Goal: Contribute content: Contribute content

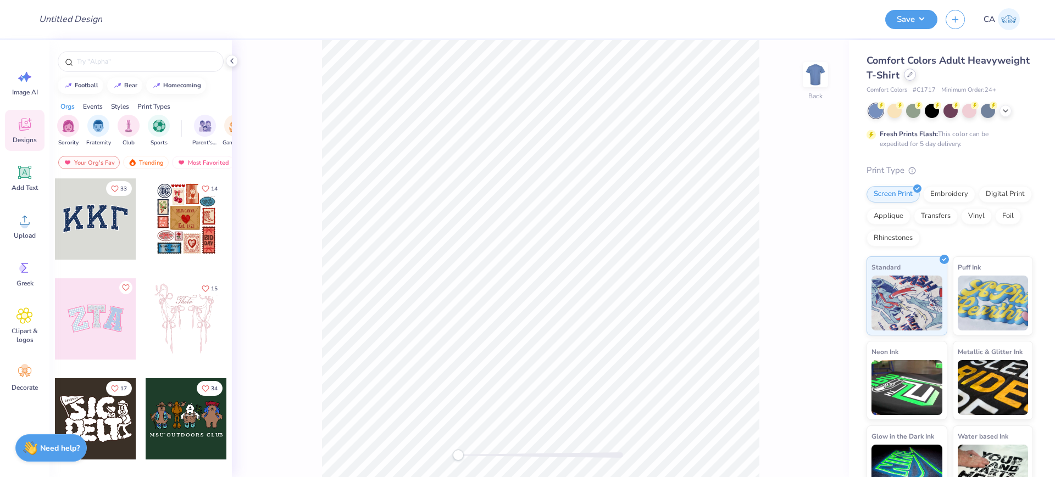
click at [916, 77] on div at bounding box center [910, 75] width 12 height 12
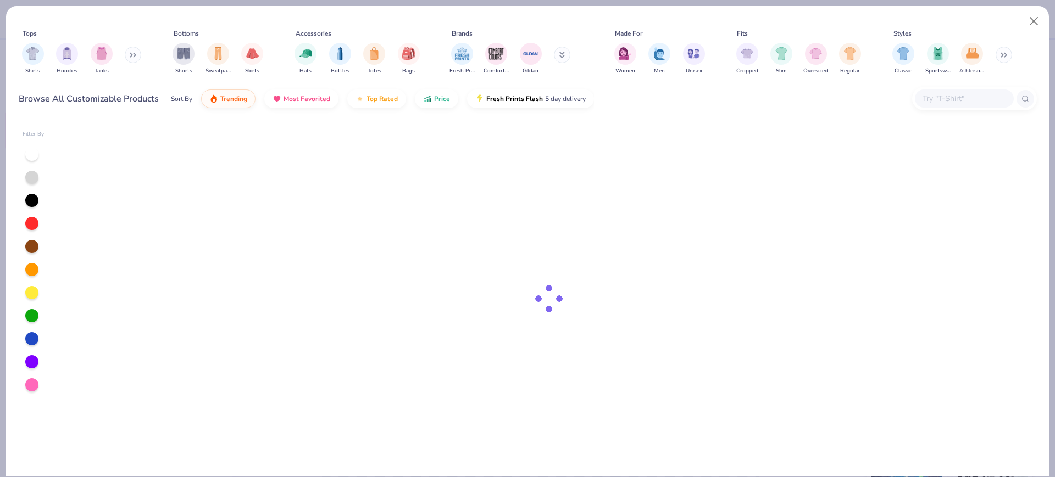
click at [926, 94] on input "text" at bounding box center [963, 98] width 85 height 13
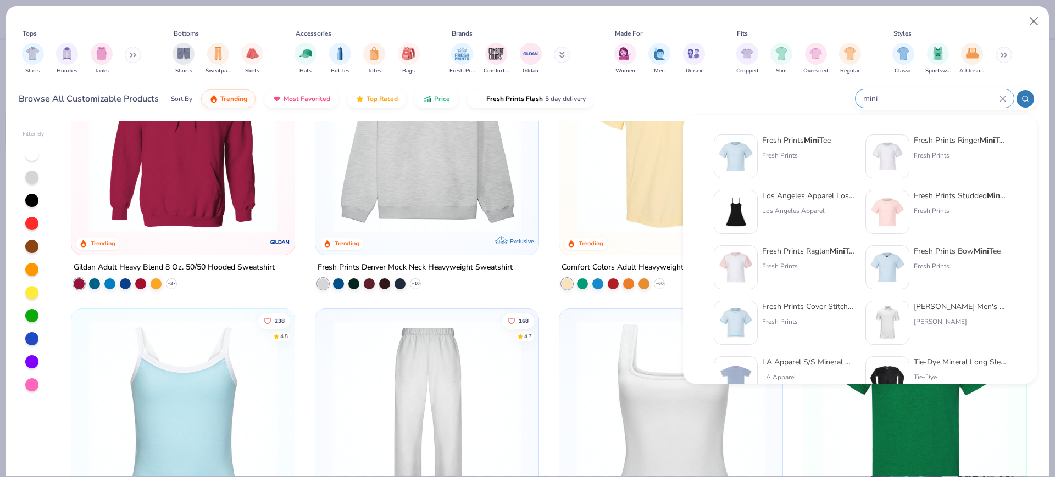
scroll to position [137, 0]
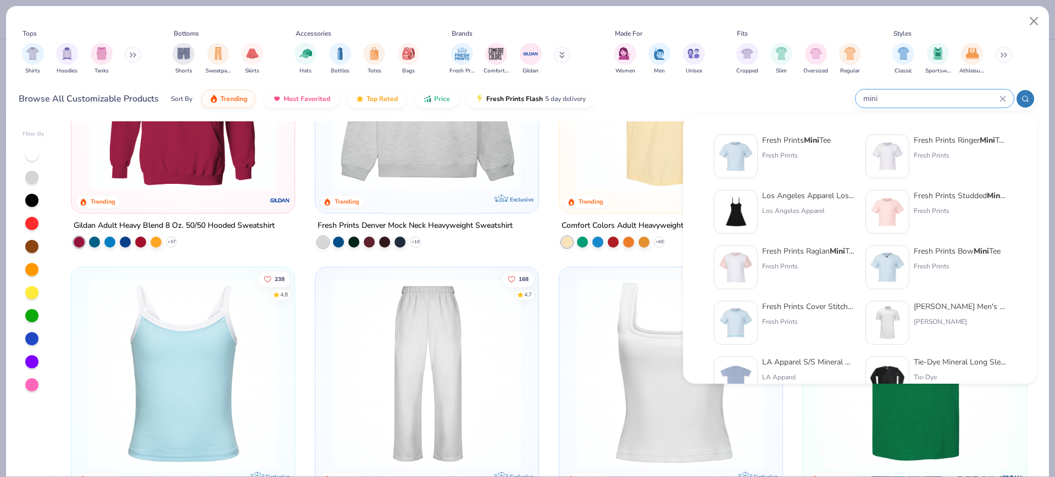
type input "mini"
click at [778, 156] on div "Fresh Prints" at bounding box center [796, 156] width 69 height 10
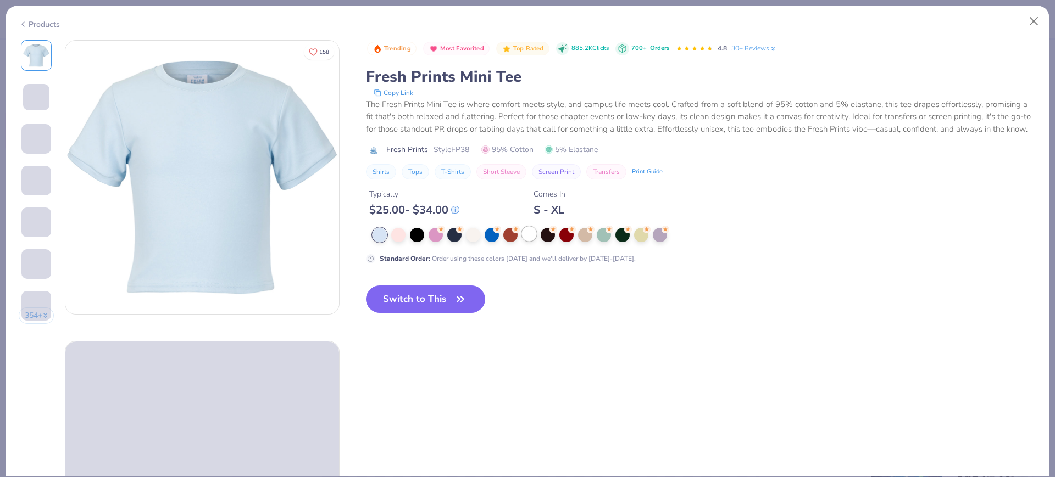
click at [526, 241] on div at bounding box center [529, 234] width 14 height 14
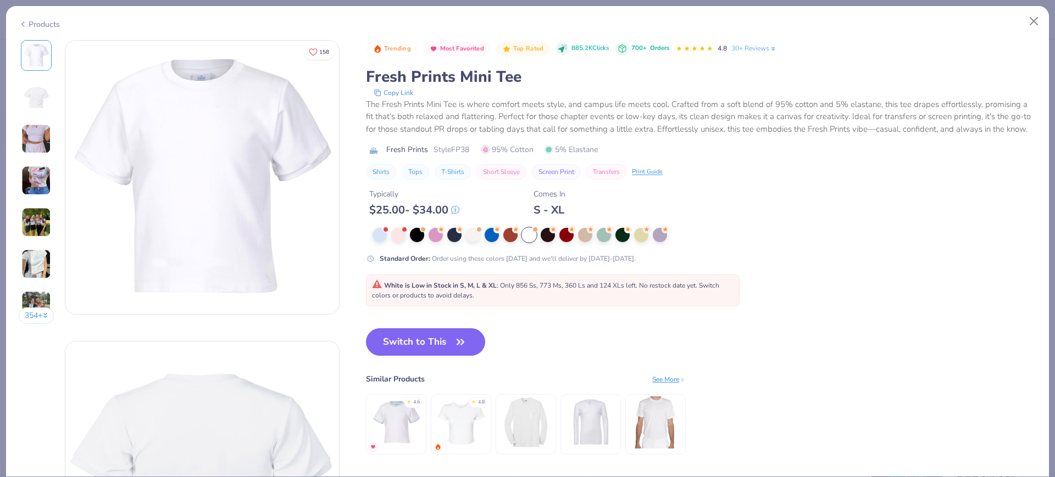
click at [457, 155] on span "Style FP38" at bounding box center [451, 150] width 36 height 12
copy span "FP38"
click at [424, 352] on button "Switch to This" at bounding box center [425, 342] width 119 height 27
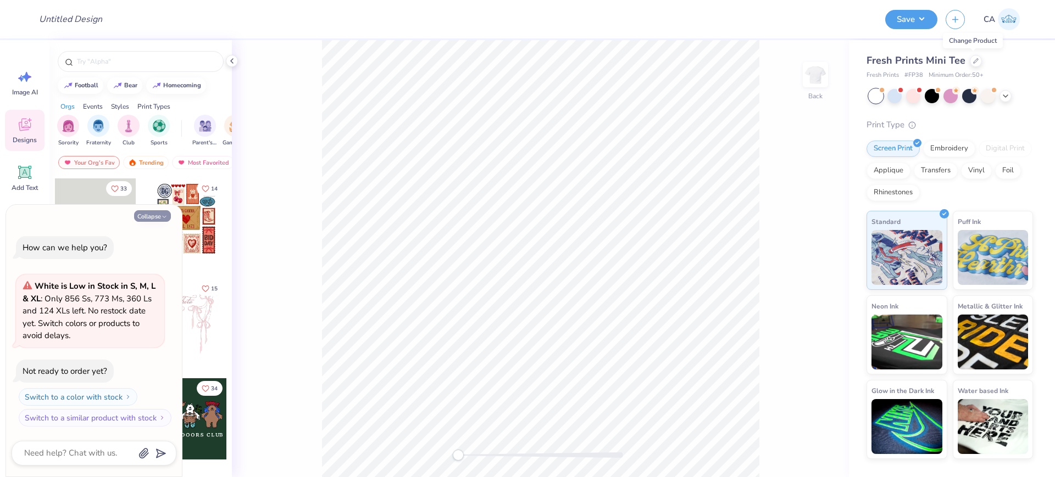
click at [158, 216] on button "Collapse" at bounding box center [152, 216] width 37 height 12
type textarea "x"
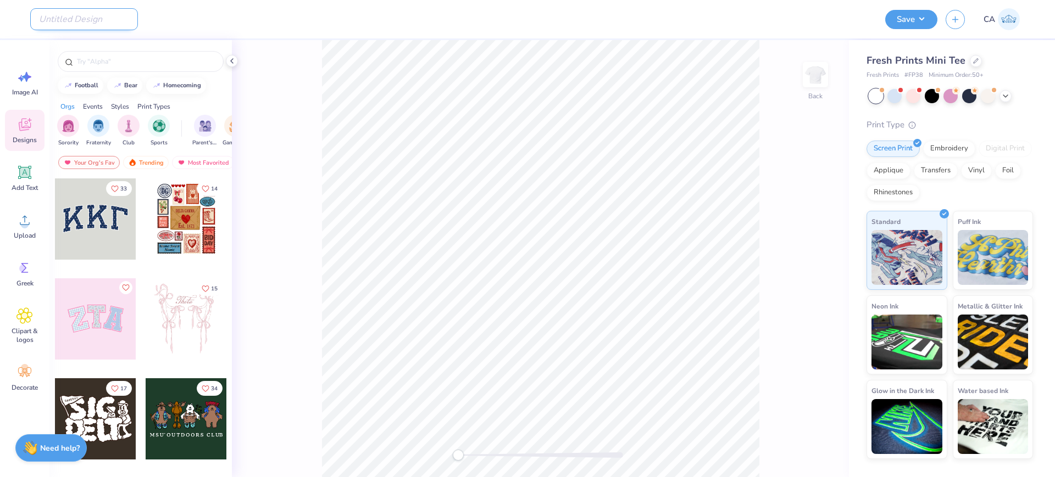
click at [71, 20] on input "Design Title" at bounding box center [84, 19] width 108 height 22
paste input "FPS240129"
type input "FPS240129"
click at [11, 228] on div "Upload" at bounding box center [25, 225] width 40 height 41
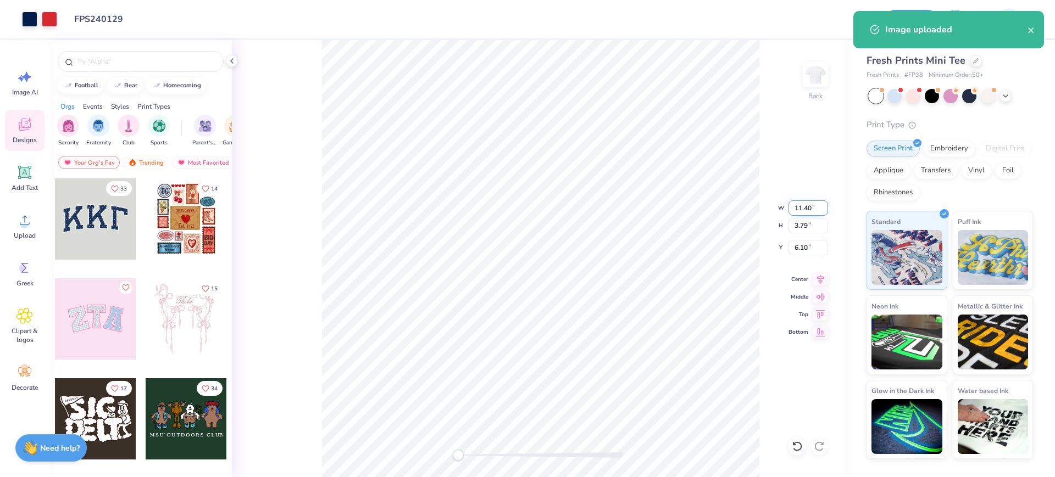
click at [800, 210] on input "11.40" at bounding box center [808, 208] width 40 height 15
type input "5"
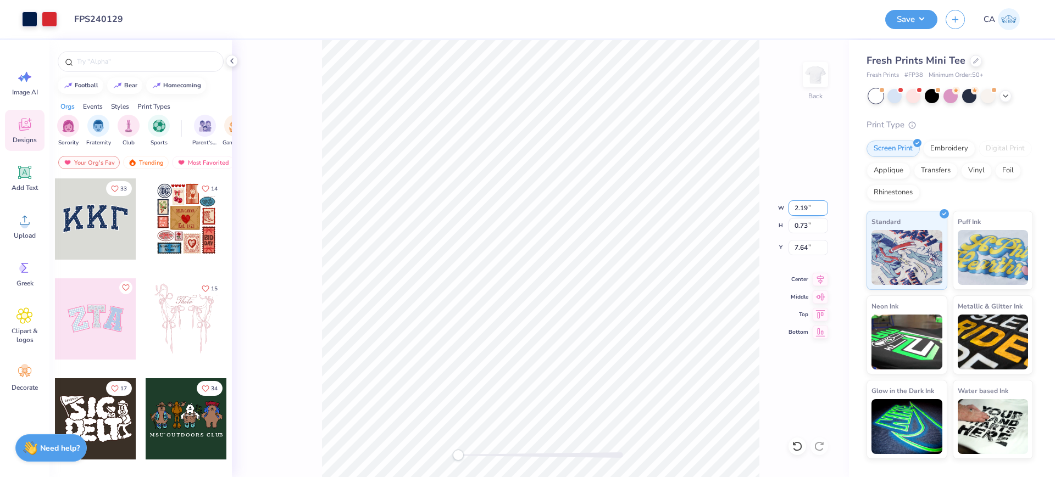
click at [806, 209] on input "2.19" at bounding box center [808, 208] width 40 height 15
type input "7"
click at [825, 210] on input "11.39" at bounding box center [808, 208] width 40 height 15
type input "5"
click at [816, 207] on input "5" at bounding box center [808, 208] width 40 height 15
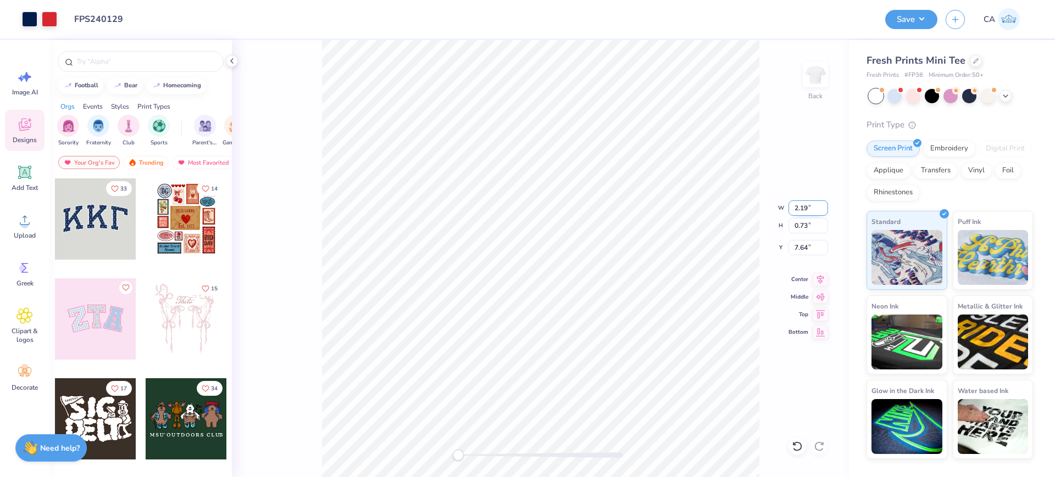
click at [803, 211] on input "2.19" at bounding box center [808, 208] width 40 height 15
click at [808, 224] on input "0.73" at bounding box center [808, 225] width 40 height 15
click at [808, 207] on input "3" at bounding box center [808, 208] width 40 height 15
click at [822, 203] on input "3.3" at bounding box center [808, 208] width 40 height 15
click at [821, 203] on input "3.86" at bounding box center [808, 208] width 40 height 15
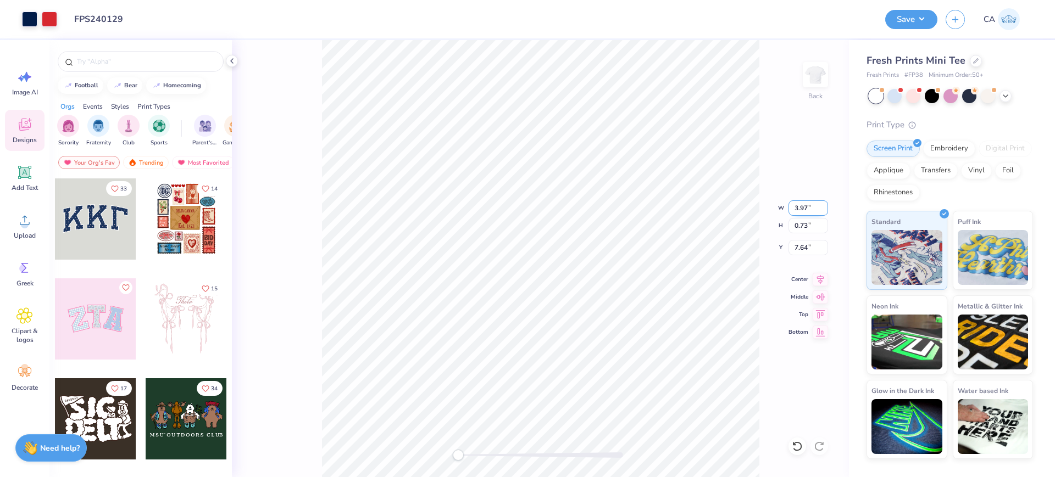
click at [821, 203] on input "3.97" at bounding box center [808, 208] width 40 height 15
click at [821, 203] on input "3.98" at bounding box center [808, 208] width 40 height 15
click at [821, 203] on input "3.99" at bounding box center [808, 208] width 40 height 15
click at [821, 203] on input "4" at bounding box center [808, 208] width 40 height 15
click at [800, 248] on input "7.64" at bounding box center [808, 247] width 40 height 15
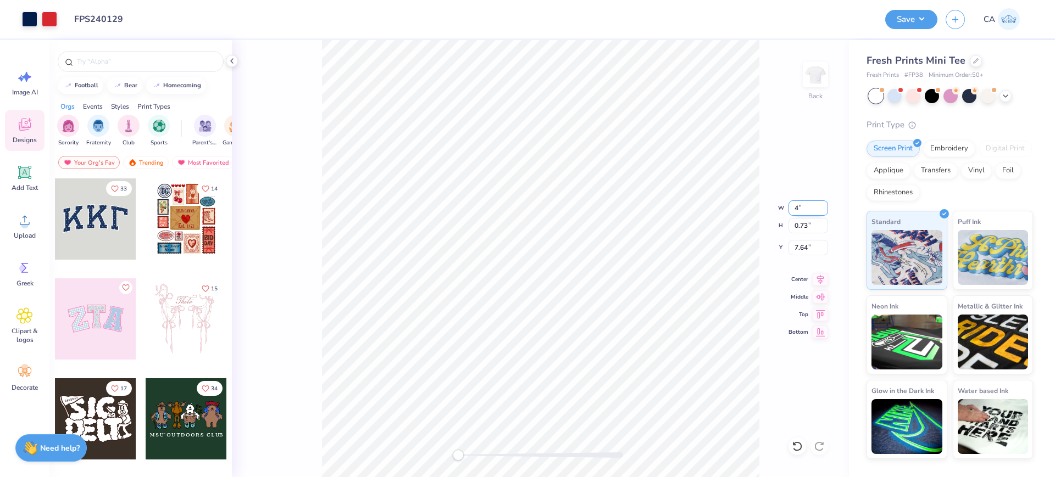
click at [812, 206] on input "4" at bounding box center [808, 208] width 40 height 15
type input "3.99"
click at [820, 210] on input "3.99" at bounding box center [808, 208] width 40 height 15
click at [821, 198] on div "Back W 3.99 3.99 " H 0.73 0.73 " Y 7.64 7.64 " Center Middle Top Bottom" at bounding box center [540, 258] width 617 height 437
click at [810, 209] on input "11.40" at bounding box center [808, 208] width 40 height 15
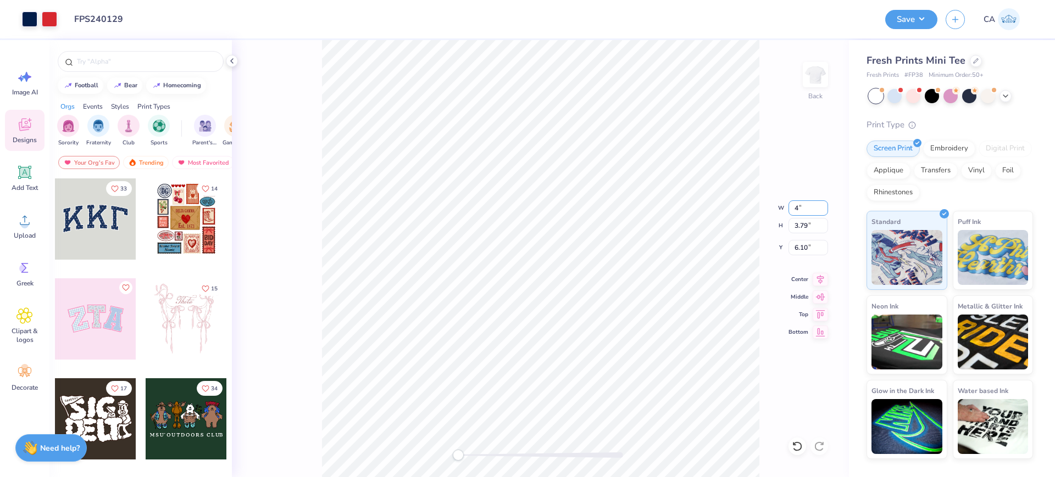
type input "4"
click at [781, 223] on div "Back W 4 4 " H 3.79 3.79 " Y 6.10 6.10 " Center Middle Top Bottom" at bounding box center [540, 258] width 617 height 437
click at [795, 211] on input "1.40" at bounding box center [808, 208] width 40 height 15
click at [791, 212] on input "4" at bounding box center [808, 208] width 40 height 15
click at [802, 229] on input "0.47" at bounding box center [808, 225] width 40 height 15
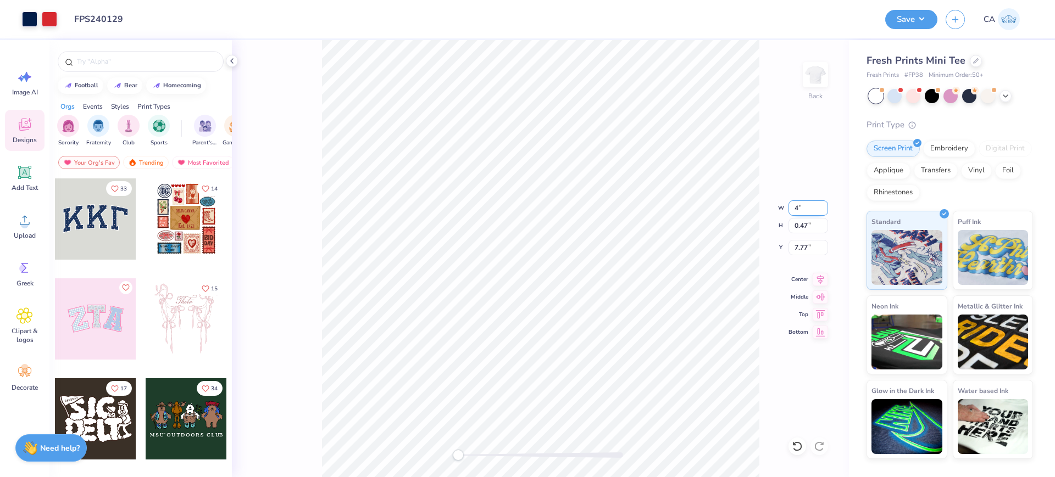
click at [806, 209] on input "4" at bounding box center [808, 208] width 40 height 15
type input "4"
click at [798, 227] on input "0.47" at bounding box center [808, 225] width 40 height 15
type input "2"
click at [810, 227] on input "2" at bounding box center [808, 225] width 40 height 15
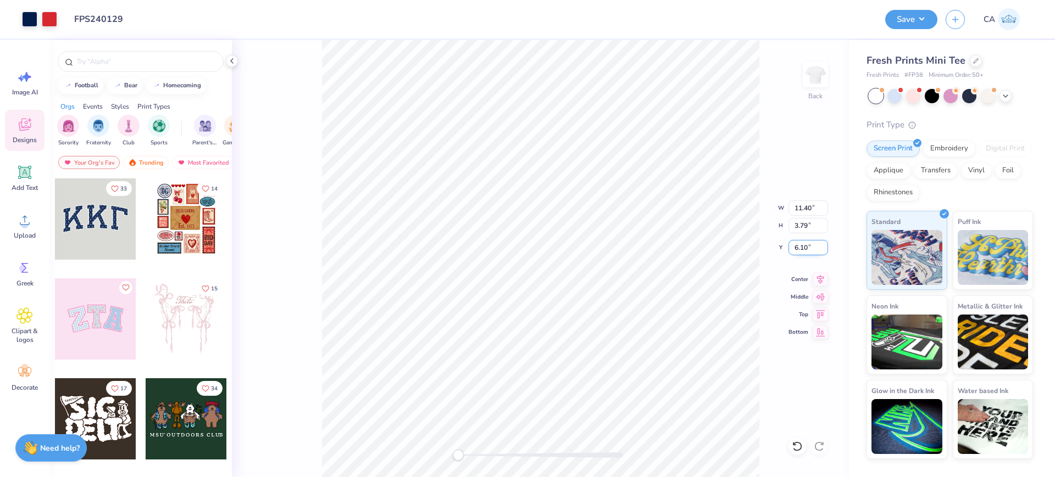
click at [809, 253] on input "6.10" at bounding box center [808, 247] width 40 height 15
type input "3"
click at [803, 251] on input "3.00" at bounding box center [808, 247] width 40 height 15
type input "2"
click at [814, 248] on input "2" at bounding box center [808, 247] width 40 height 15
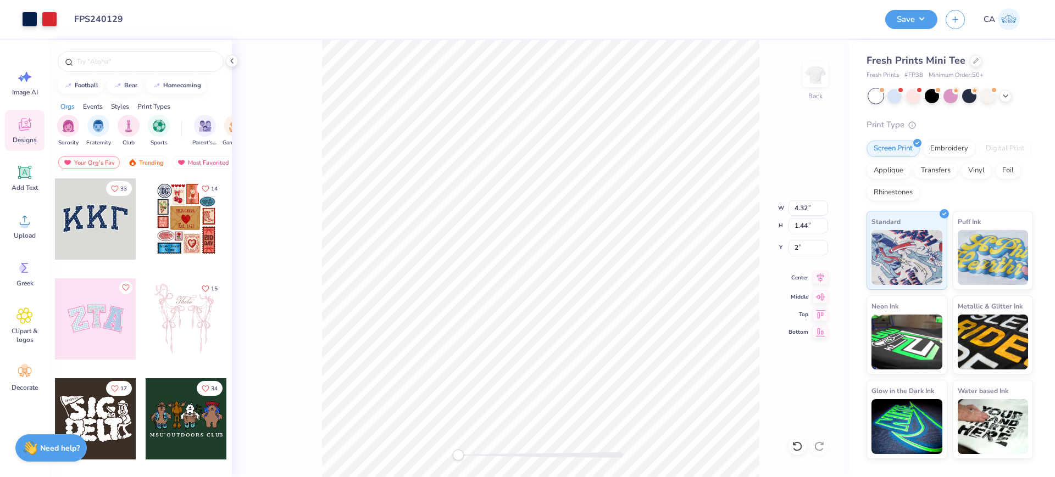
click at [816, 281] on icon at bounding box center [819, 277] width 15 height 13
click at [918, 22] on button "Save" at bounding box center [911, 17] width 52 height 19
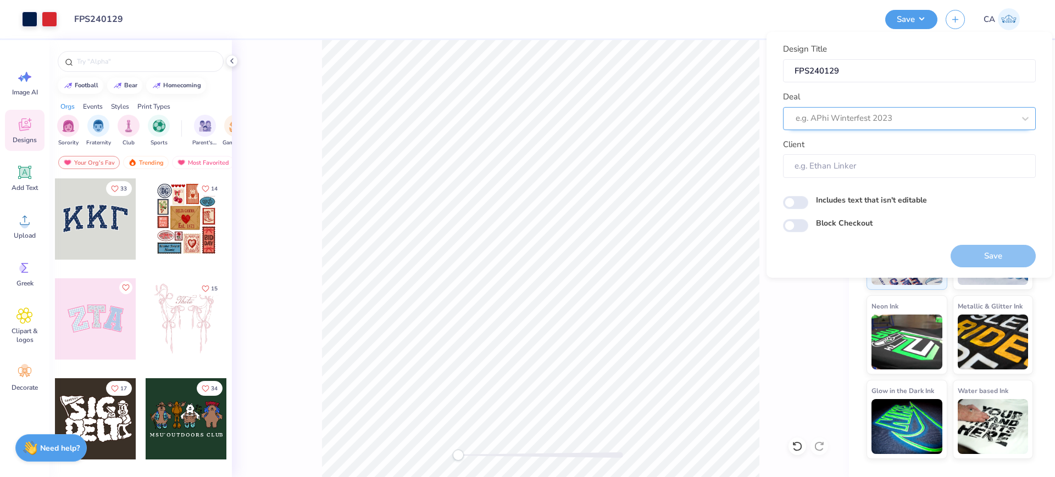
click at [872, 114] on div at bounding box center [904, 118] width 219 height 15
click at [881, 145] on div "Design Tool Gallery" at bounding box center [909, 148] width 244 height 18
type input "design tool gall"
type input "Design Tool Gallery User"
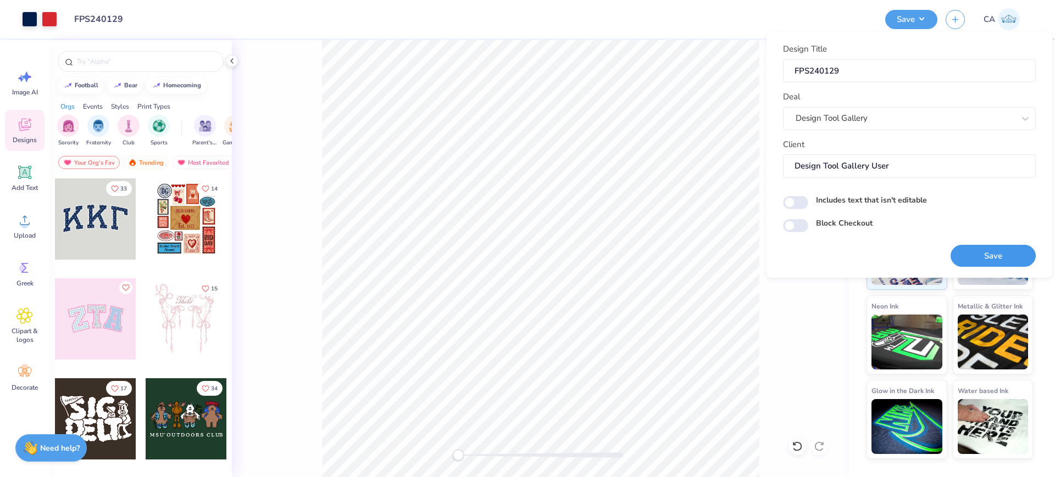
click at [991, 252] on button "Save" at bounding box center [992, 256] width 85 height 23
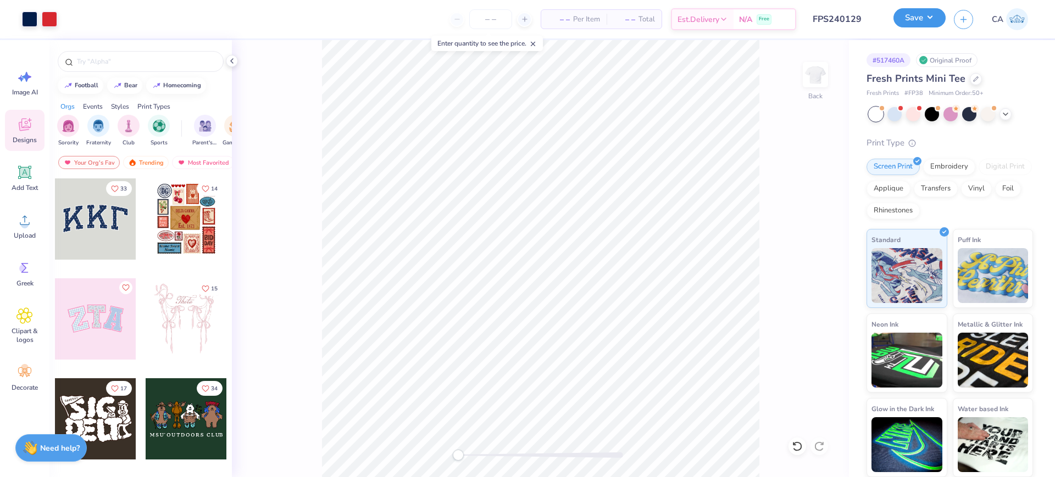
click at [912, 15] on button "Save" at bounding box center [919, 17] width 52 height 19
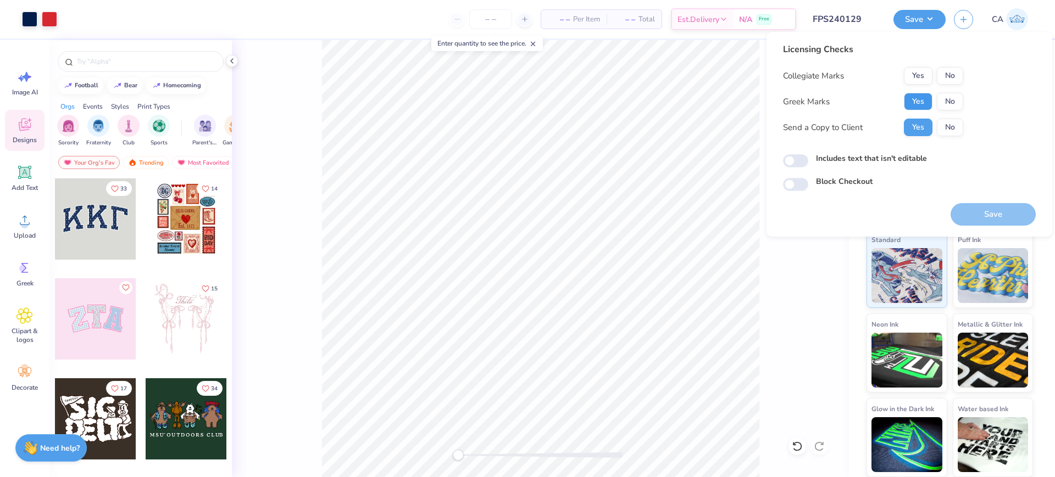
click at [913, 102] on button "Yes" at bounding box center [918, 102] width 29 height 18
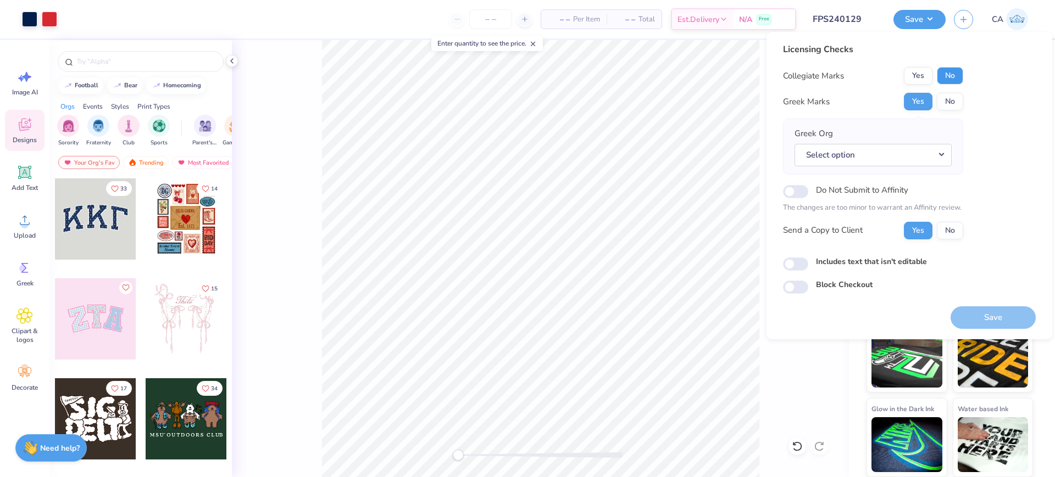
click at [943, 75] on button "No" at bounding box center [950, 76] width 26 height 18
click at [923, 157] on button "Select option" at bounding box center [872, 155] width 157 height 23
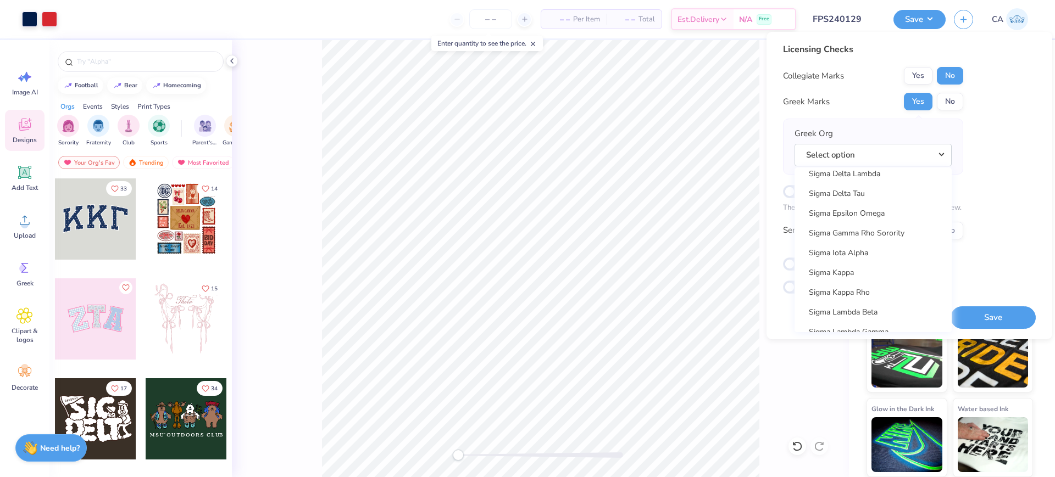
scroll to position [7131, 0]
click at [866, 251] on link "Sigma Kappa" at bounding box center [873, 249] width 148 height 18
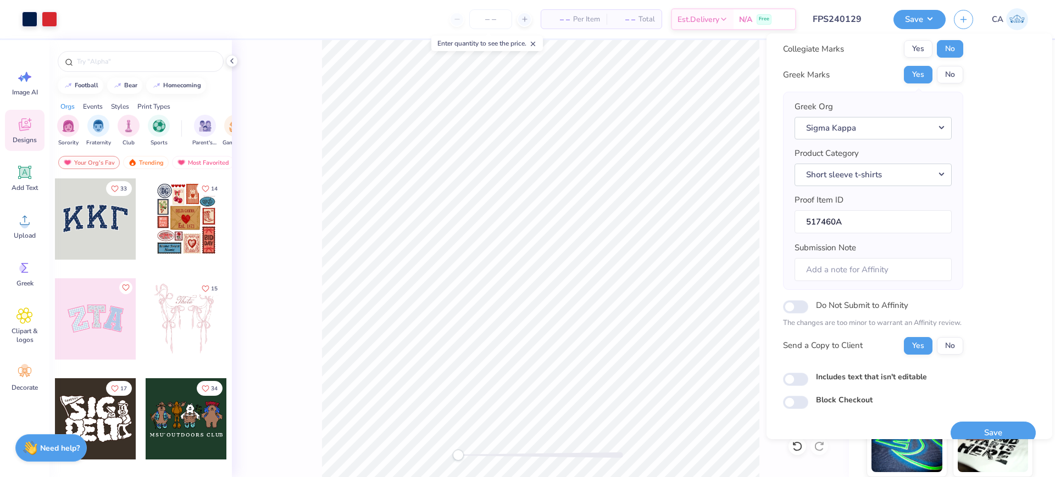
scroll to position [44, 0]
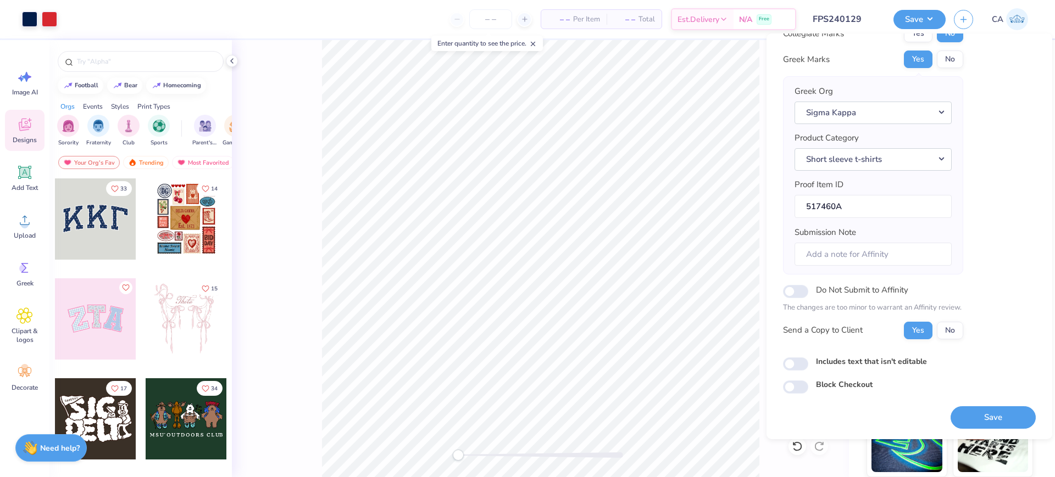
click at [960, 404] on div "Save" at bounding box center [992, 411] width 85 height 35
click at [960, 416] on button "Save" at bounding box center [992, 418] width 85 height 23
